Goal: Entertainment & Leisure: Browse casually

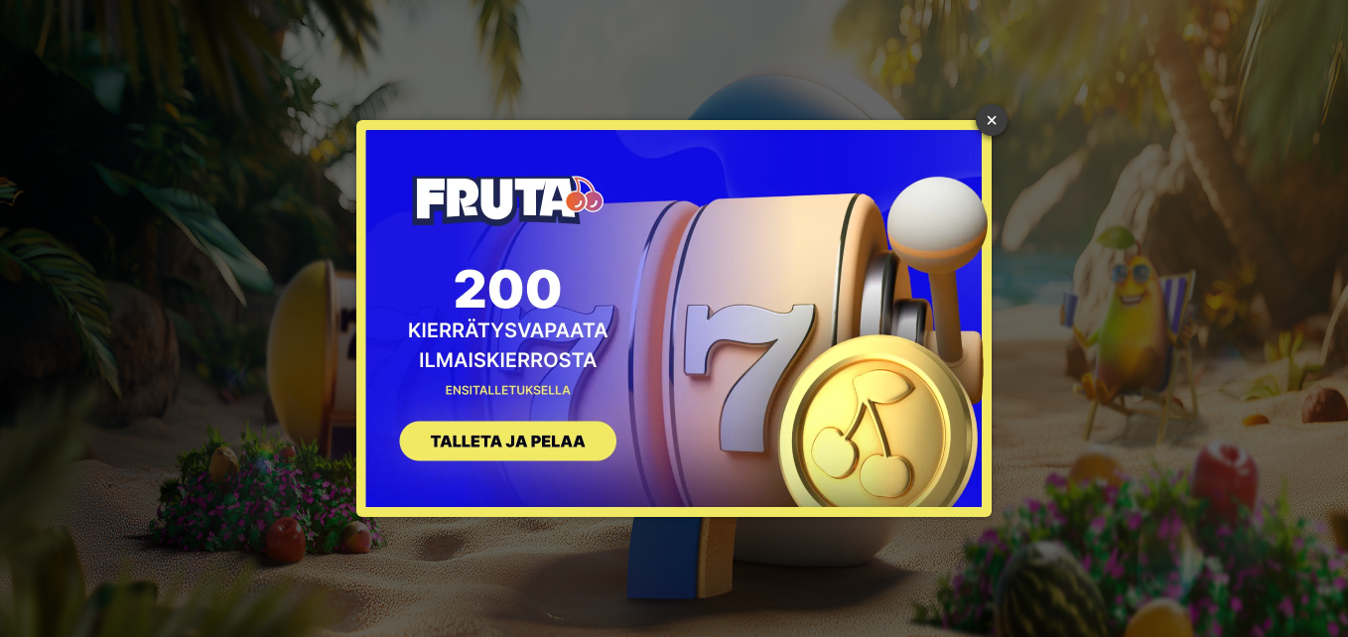
click at [989, 117] on link "×" at bounding box center [992, 120] width 32 height 32
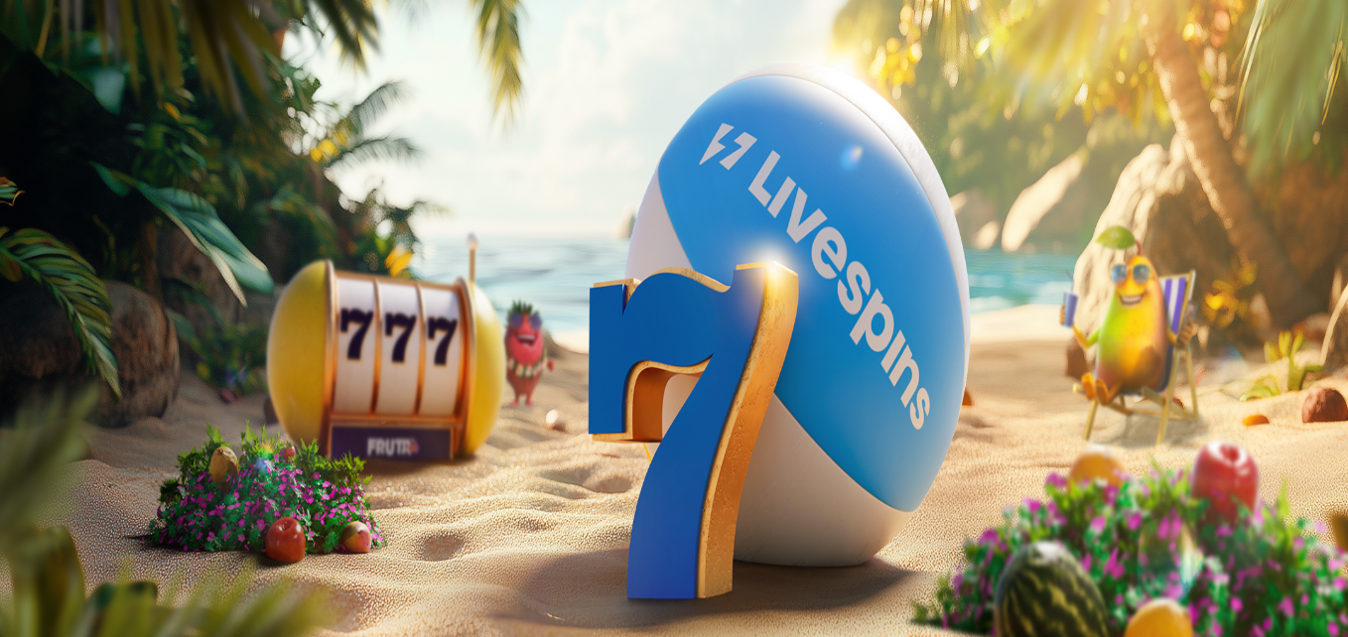
click at [113, 79] on span "Kirjaudu" at bounding box center [137, 72] width 49 height 15
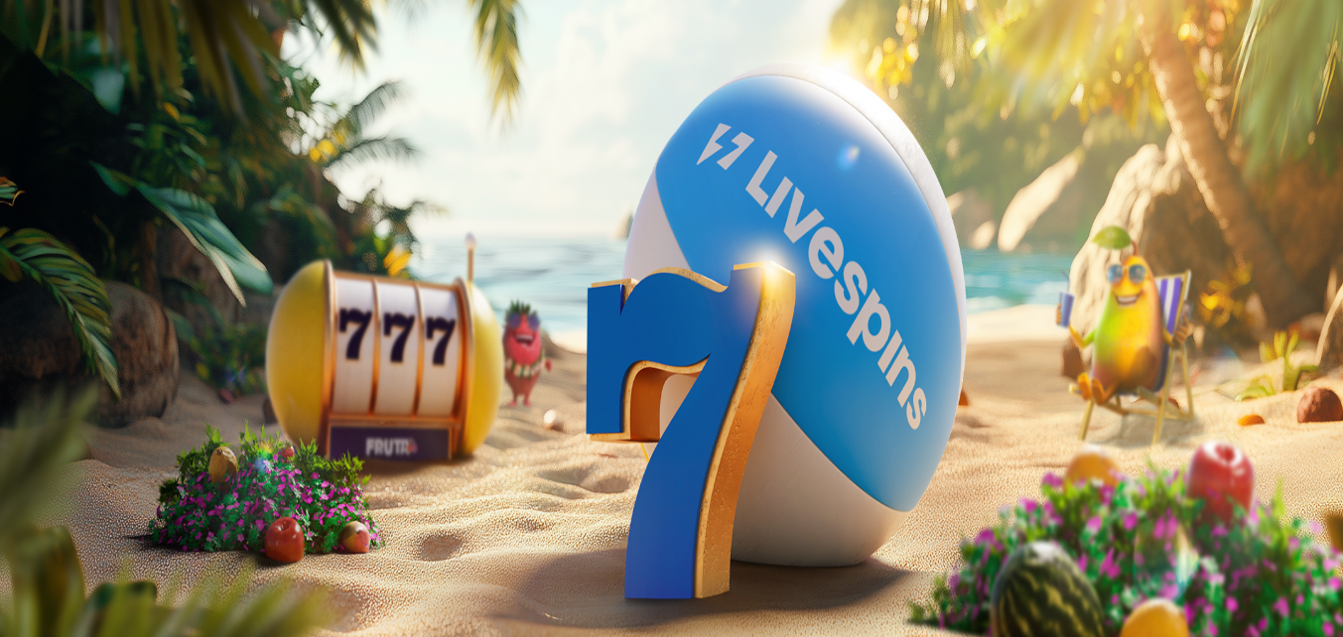
scroll to position [60, 0]
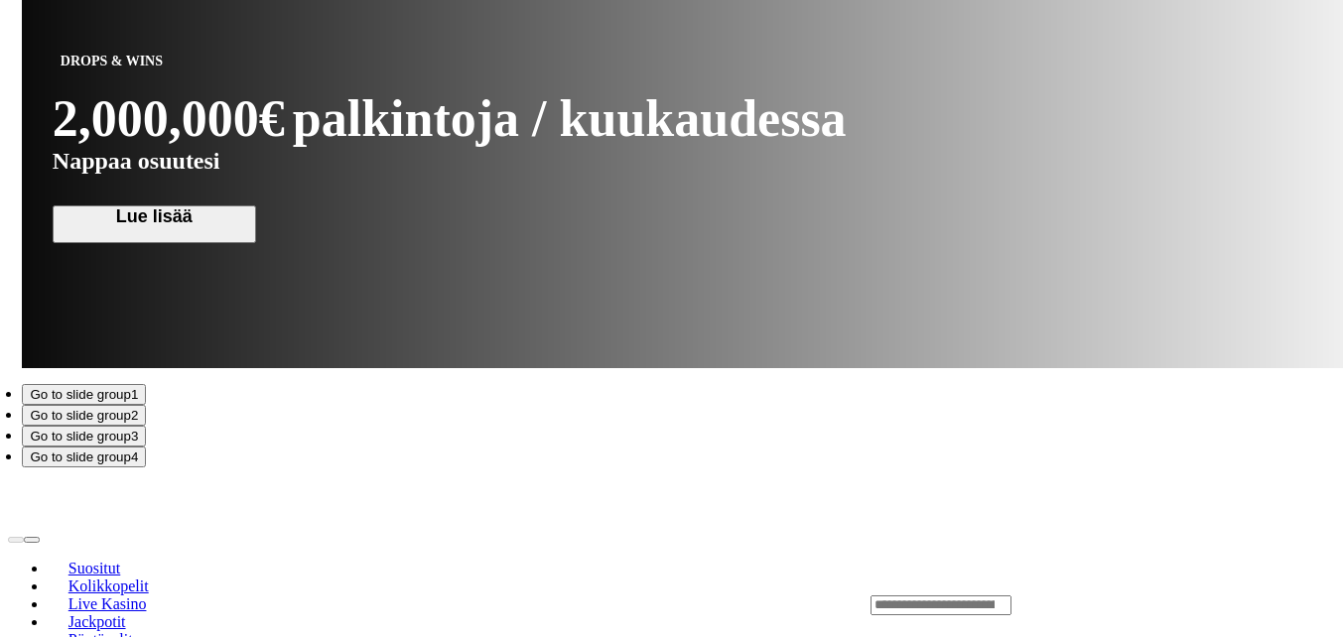
scroll to position [1902, 0]
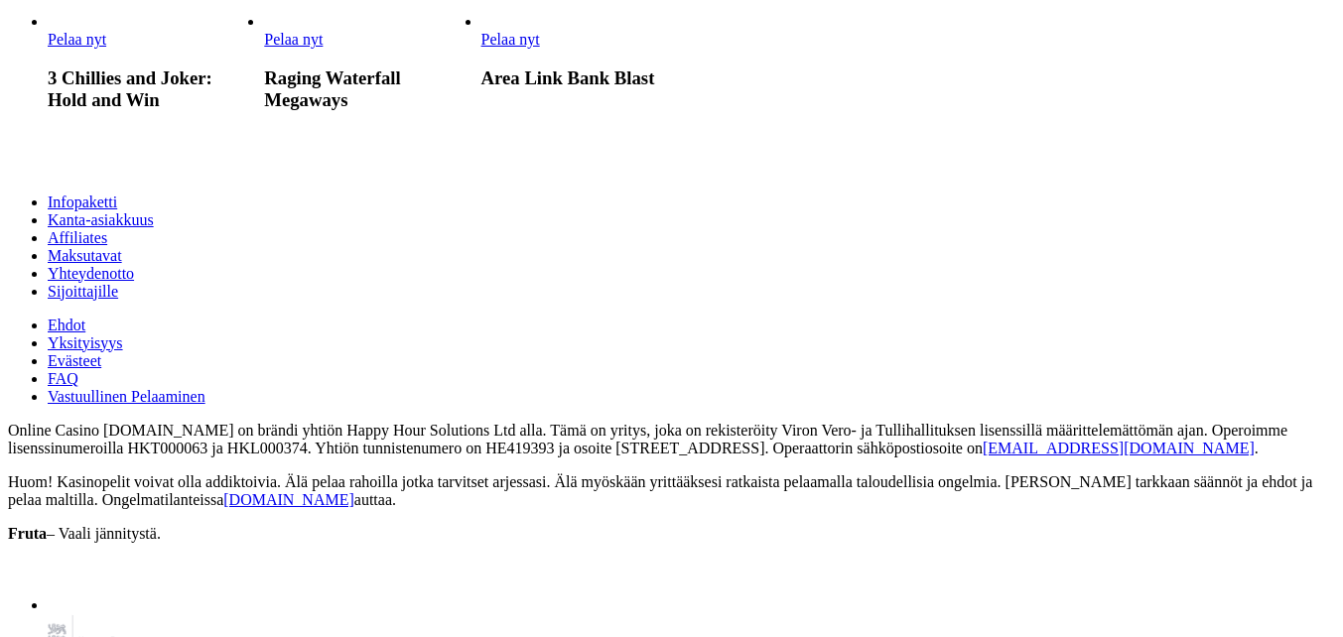
scroll to position [2184, 0]
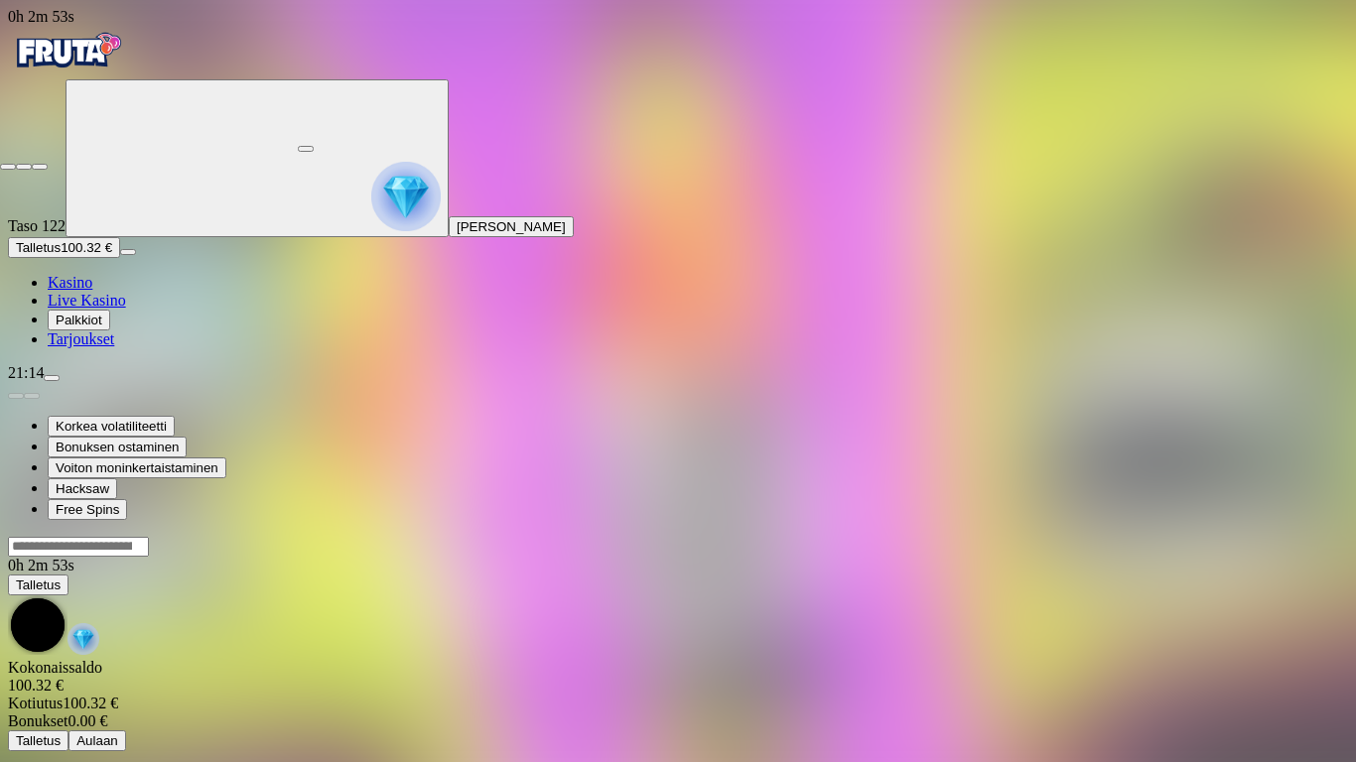
click at [8, 167] on span "close icon" at bounding box center [8, 167] width 0 height 0
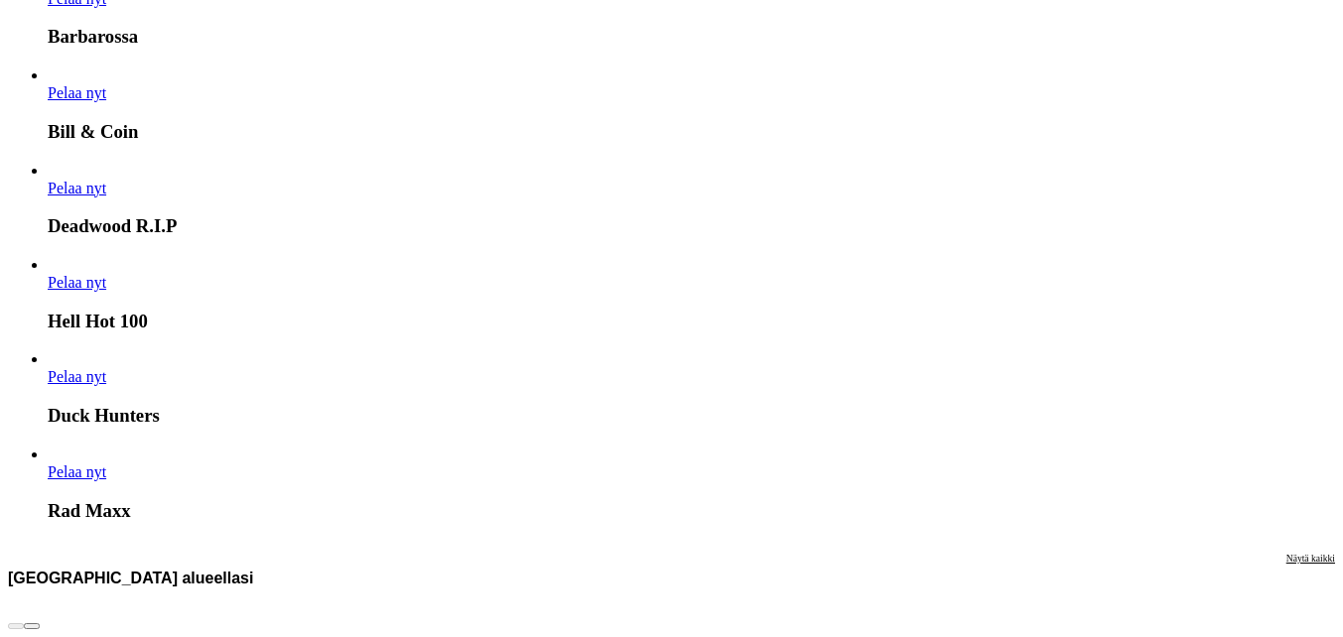
scroll to position [3375, 0]
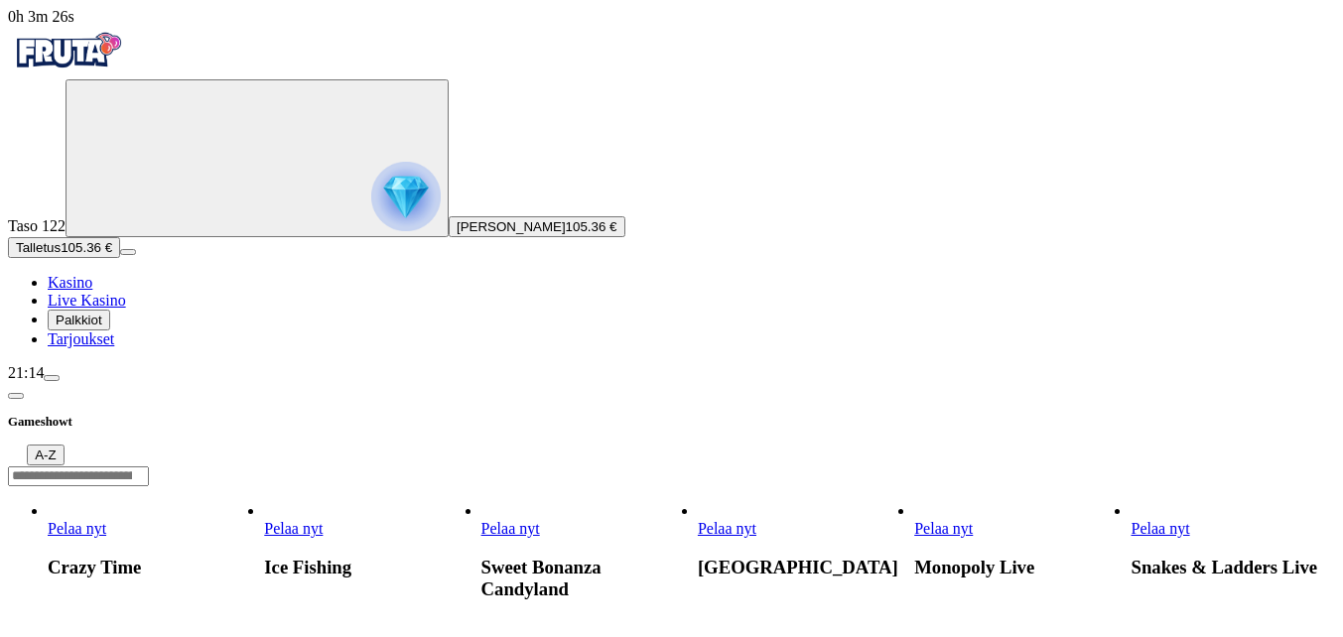
click at [16, 396] on span "chevron-left icon" at bounding box center [16, 396] width 0 height 0
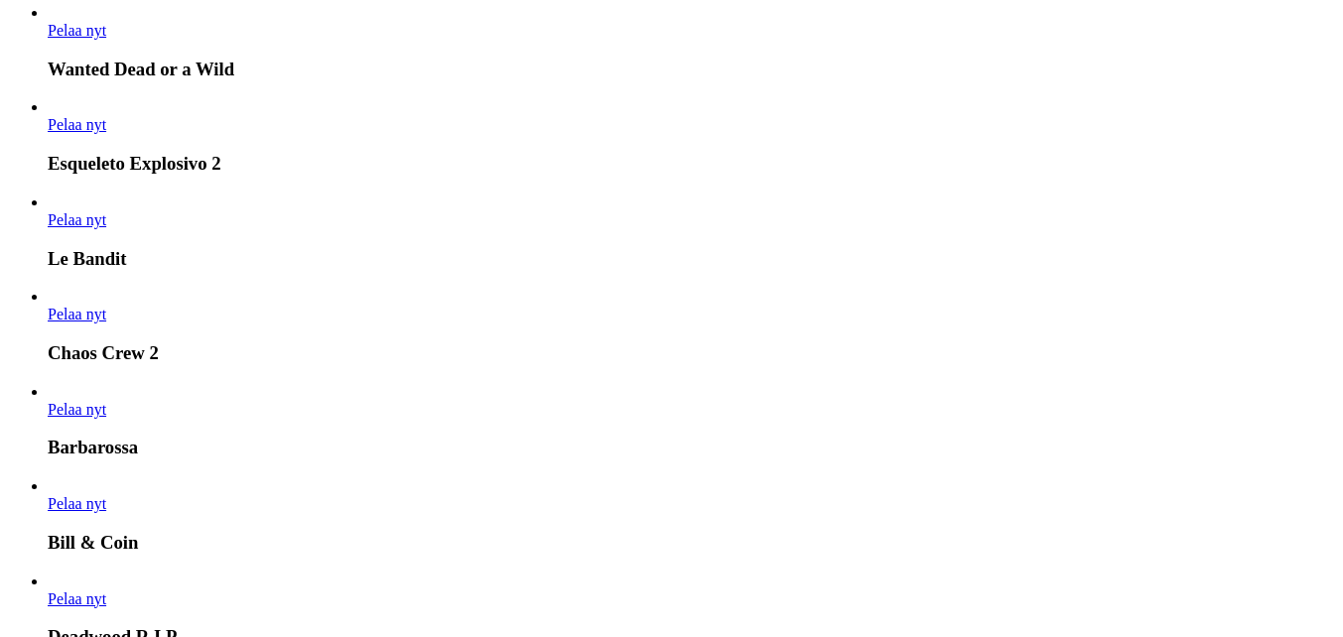
scroll to position [2879, 0]
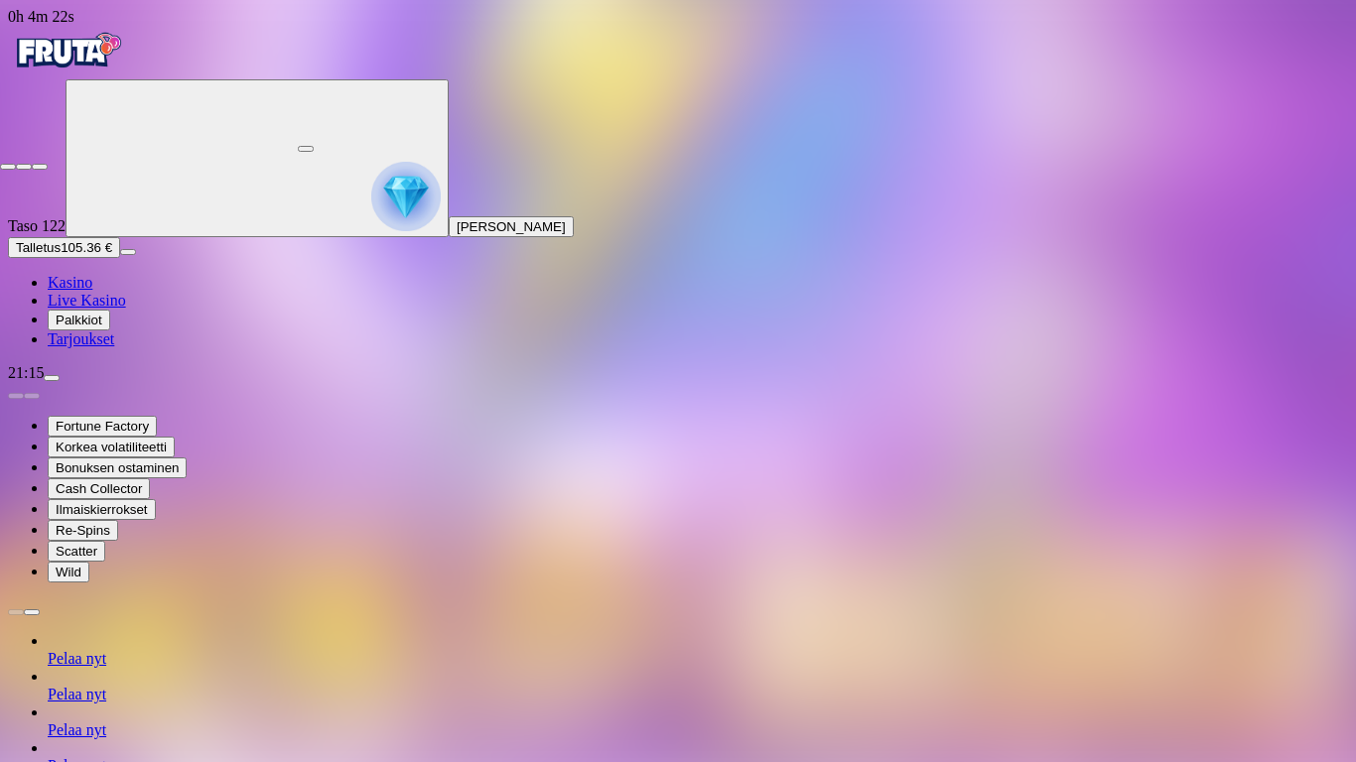
click at [8, 167] on span "close icon" at bounding box center [8, 167] width 0 height 0
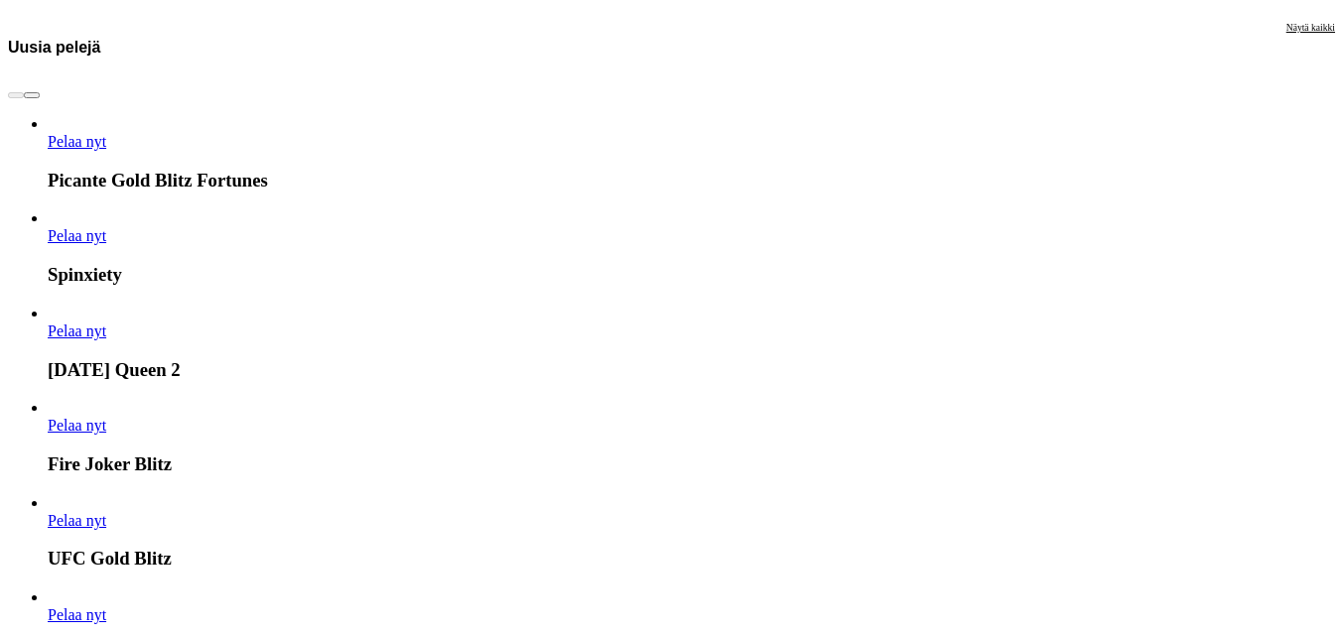
scroll to position [4865, 0]
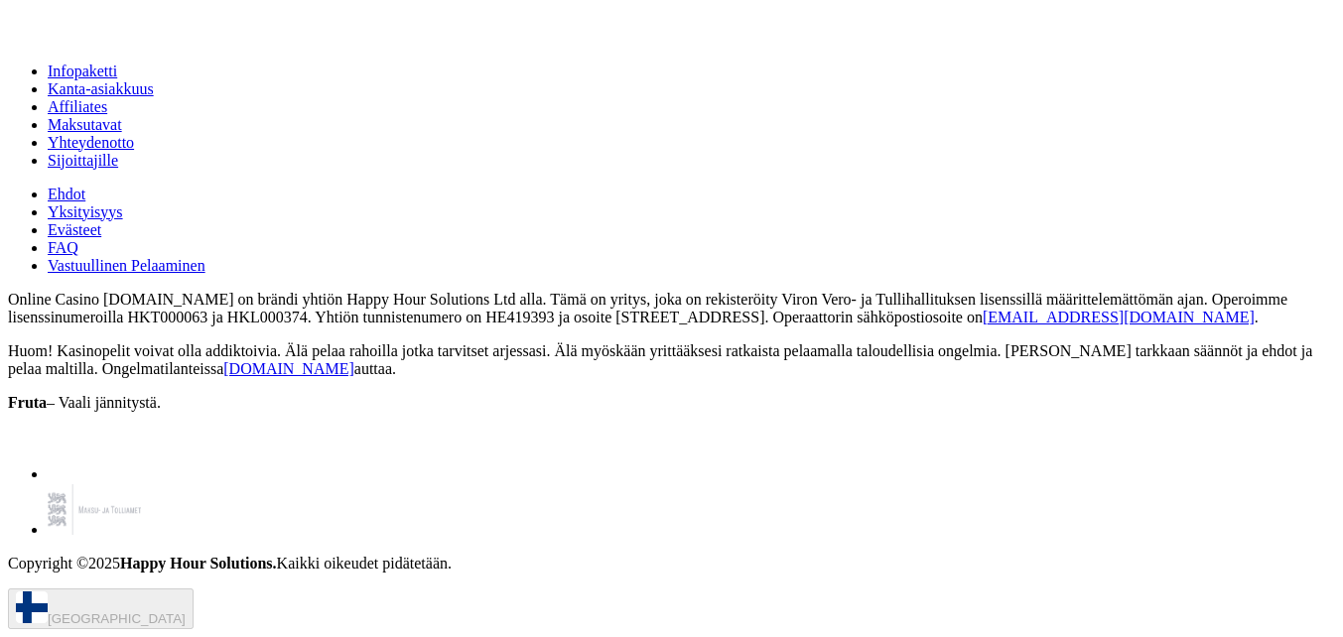
scroll to position [2581, 0]
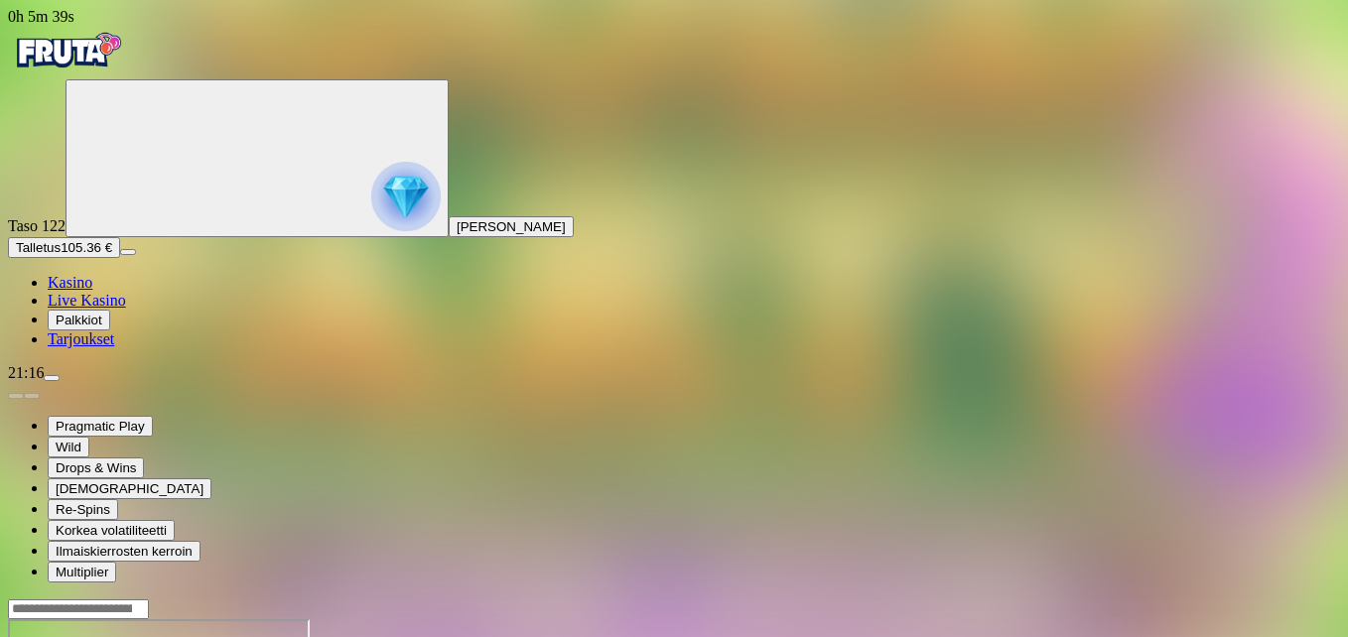
drag, startPoint x: 1228, startPoint y: 168, endPoint x: 1232, endPoint y: 241, distance: 73.6
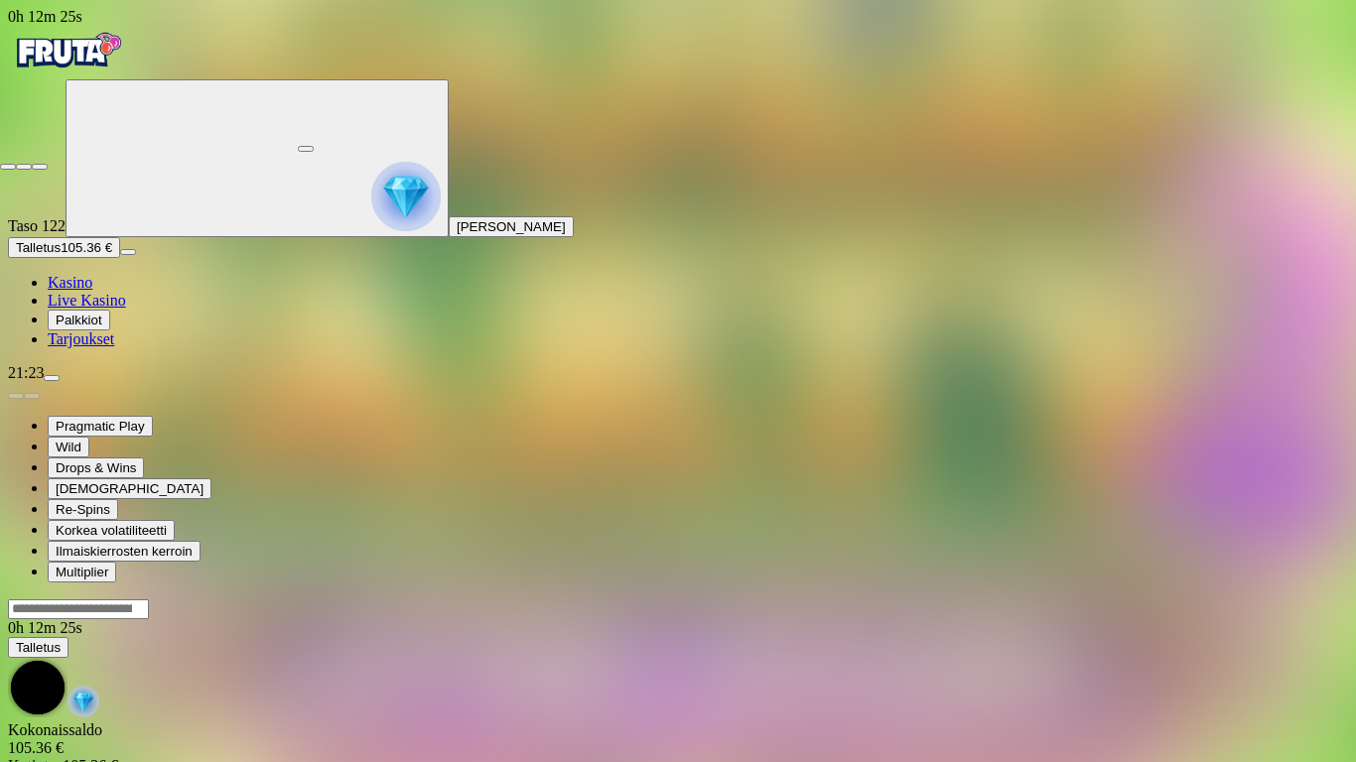
click at [8, 167] on span "close icon" at bounding box center [8, 167] width 0 height 0
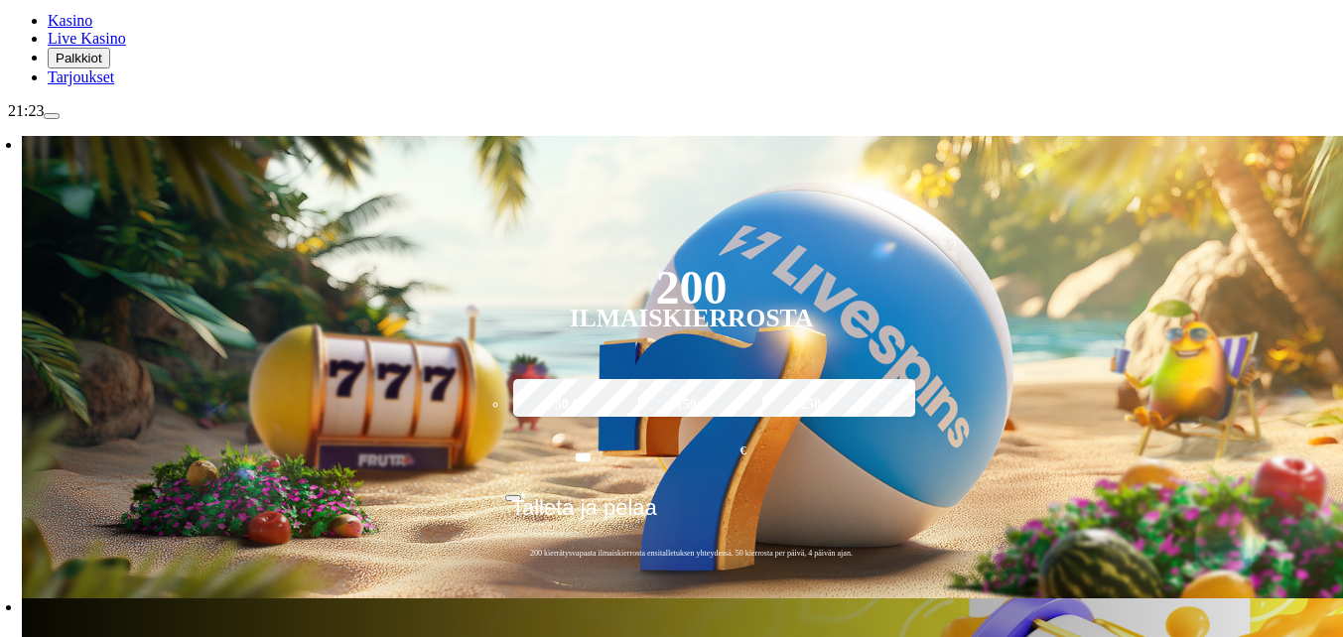
scroll to position [298, 0]
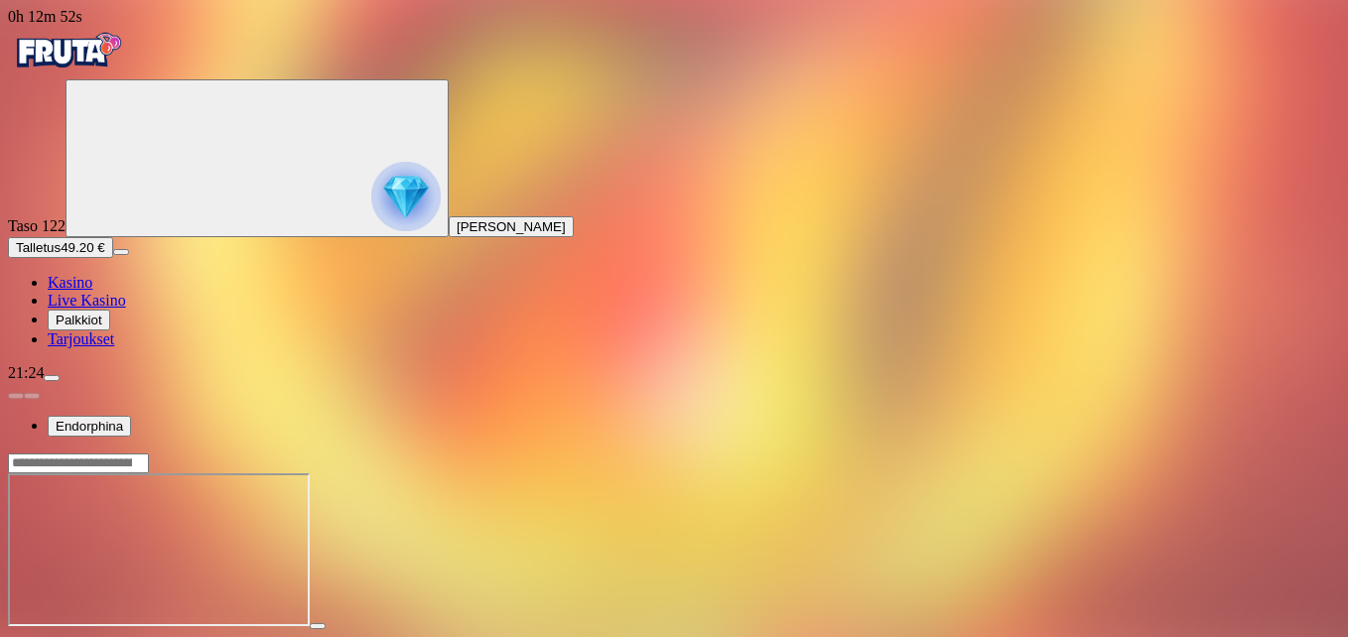
click at [48, 636] on span "fullscreen icon" at bounding box center [48, 644] width 0 height 0
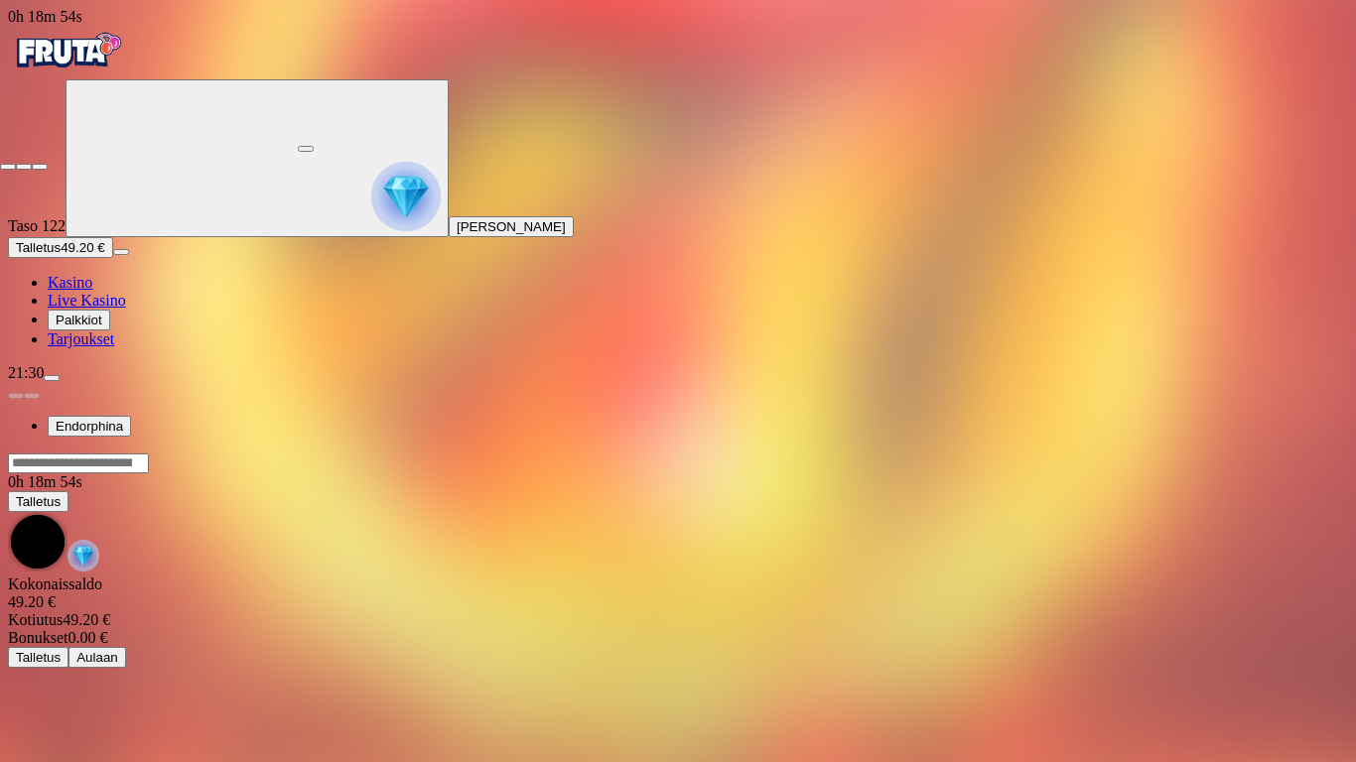
click at [8, 167] on span "close icon" at bounding box center [8, 167] width 0 height 0
click at [314, 146] on button "button" at bounding box center [306, 149] width 16 height 6
